Goal: Task Accomplishment & Management: Manage account settings

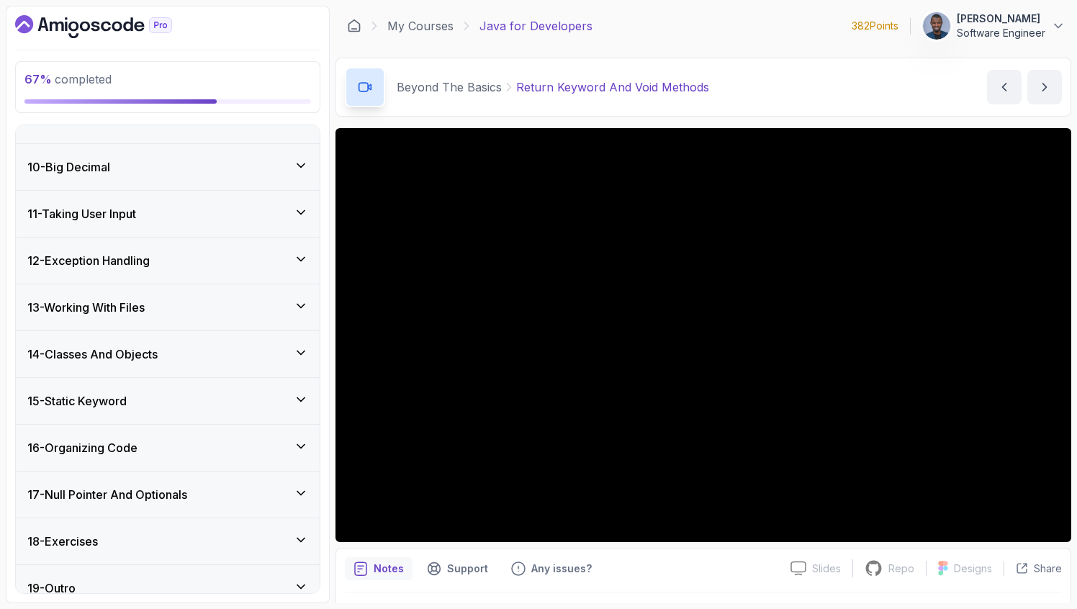
scroll to position [1207, 0]
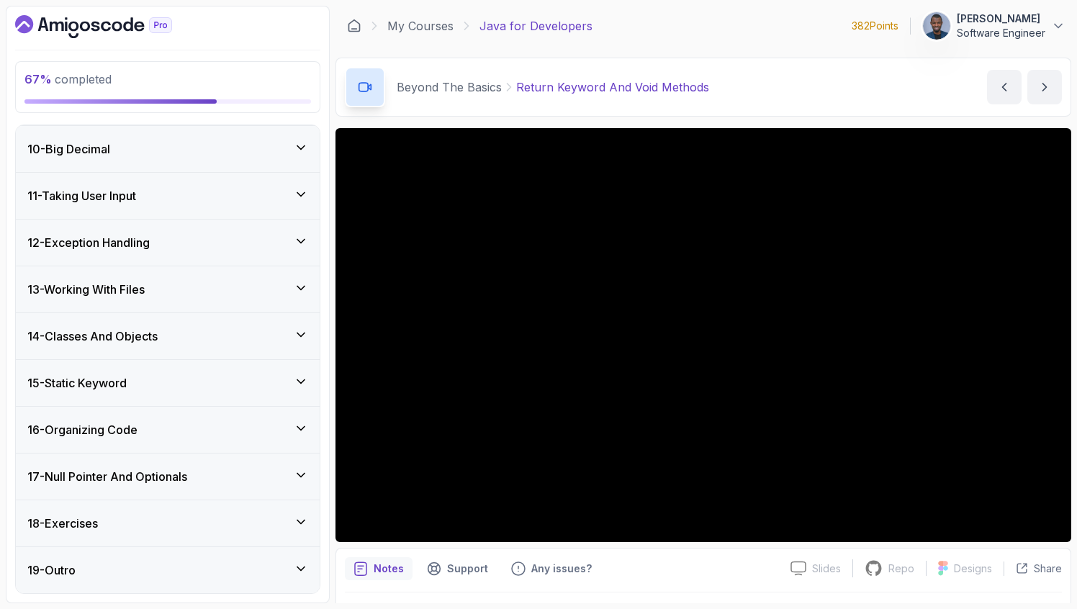
click at [141, 332] on h3 "14 - Classes And Objects" at bounding box center [92, 336] width 130 height 17
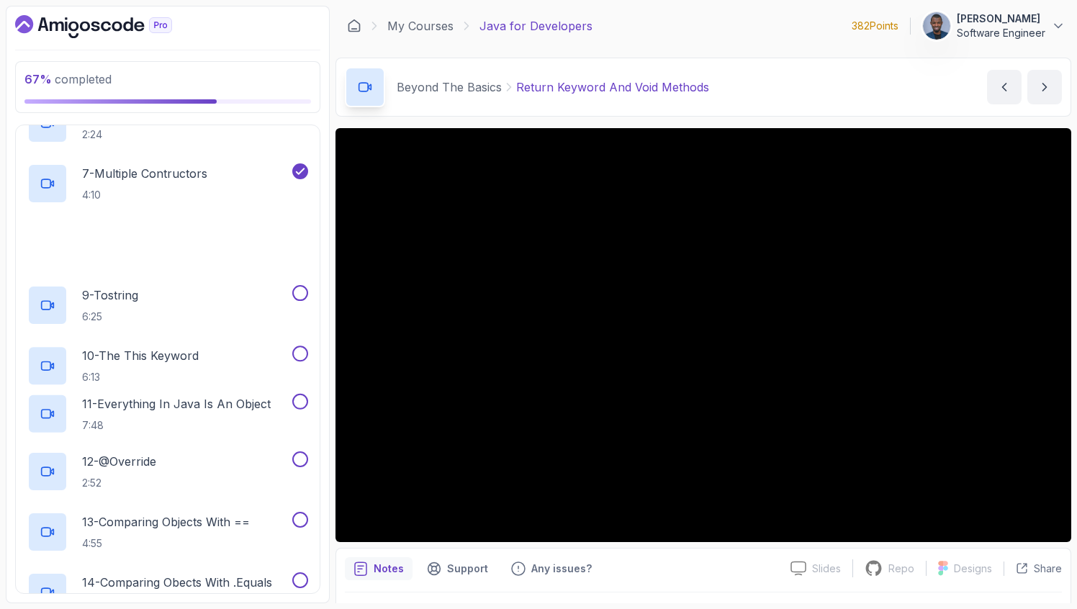
scroll to position [989, 0]
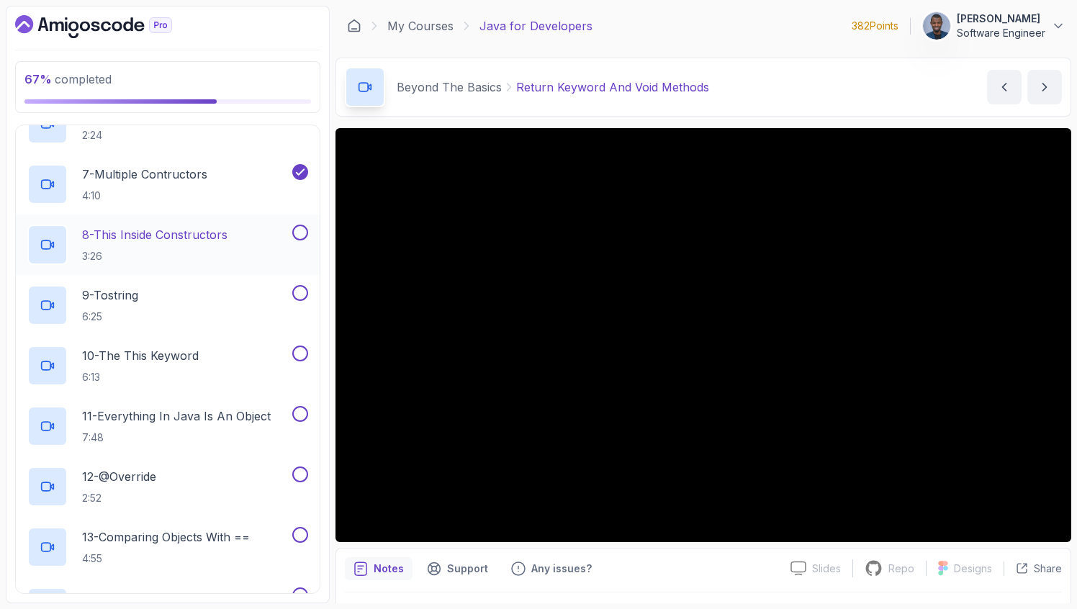
click at [198, 242] on p "8 - This Inside Constructors" at bounding box center [154, 234] width 145 height 17
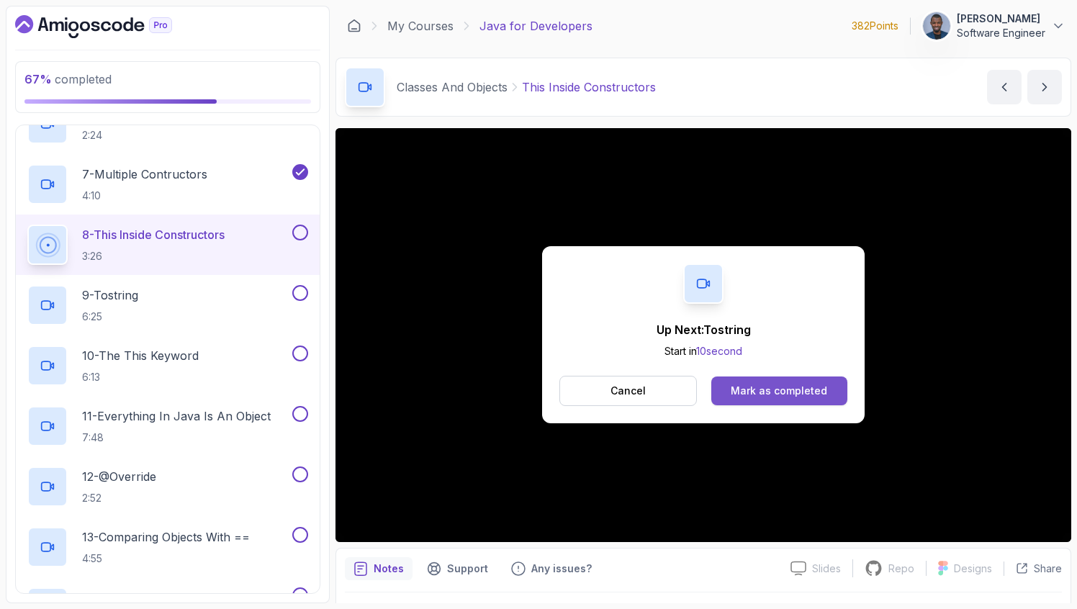
click at [742, 385] on div "Mark as completed" at bounding box center [779, 391] width 96 height 14
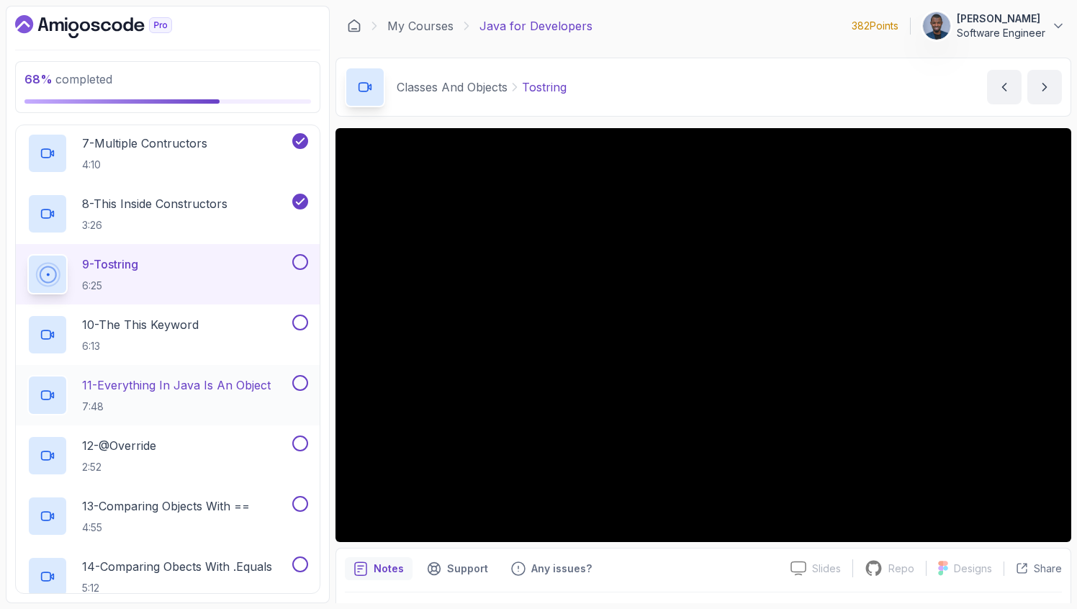
scroll to position [997, 0]
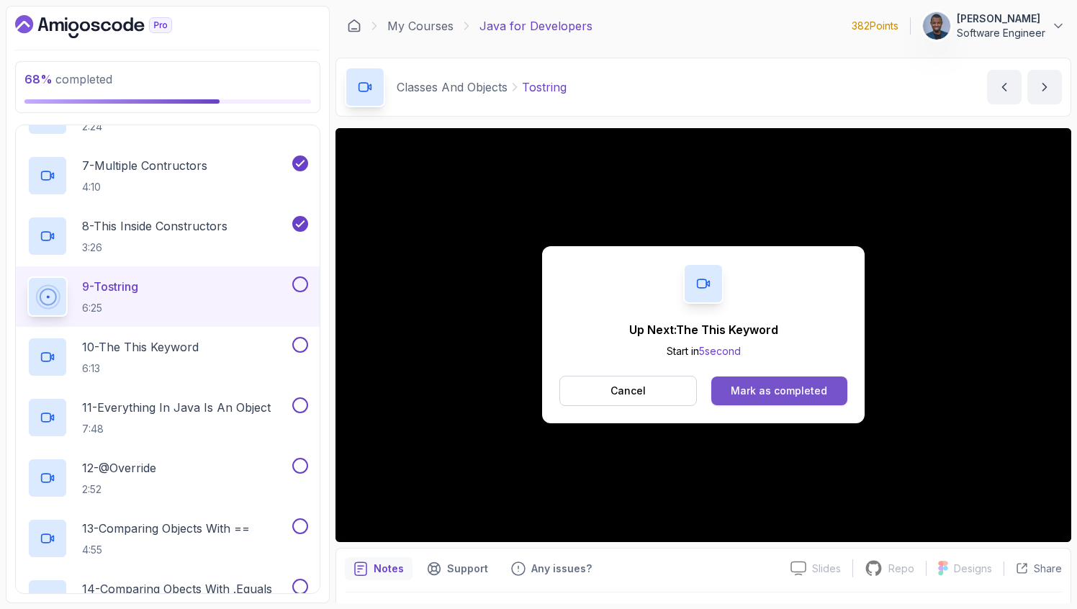
click at [753, 392] on div "Mark as completed" at bounding box center [779, 391] width 96 height 14
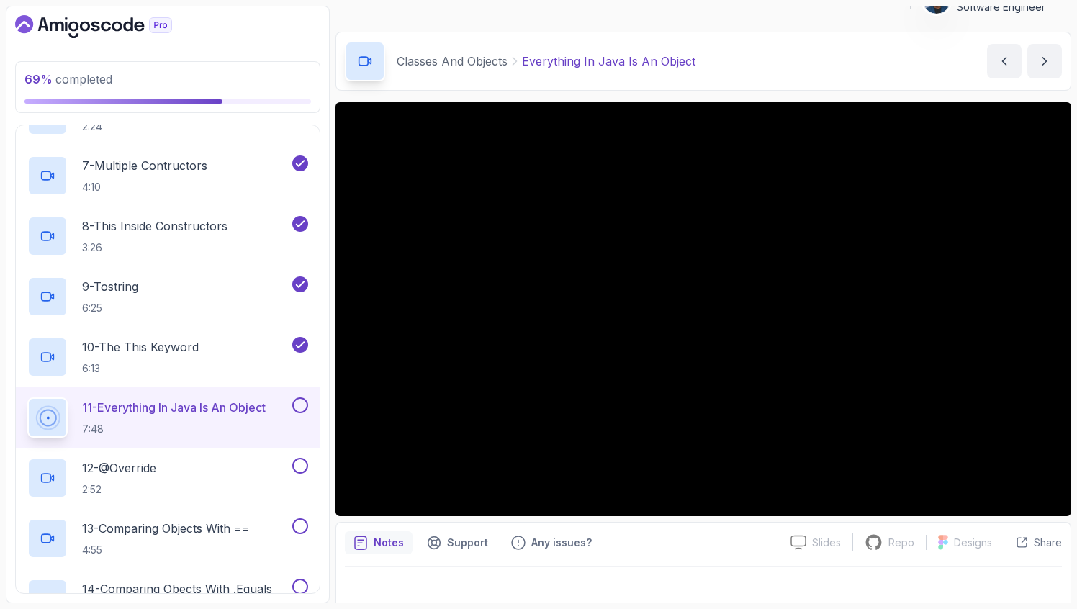
scroll to position [39, 0]
